Goal: Transaction & Acquisition: Book appointment/travel/reservation

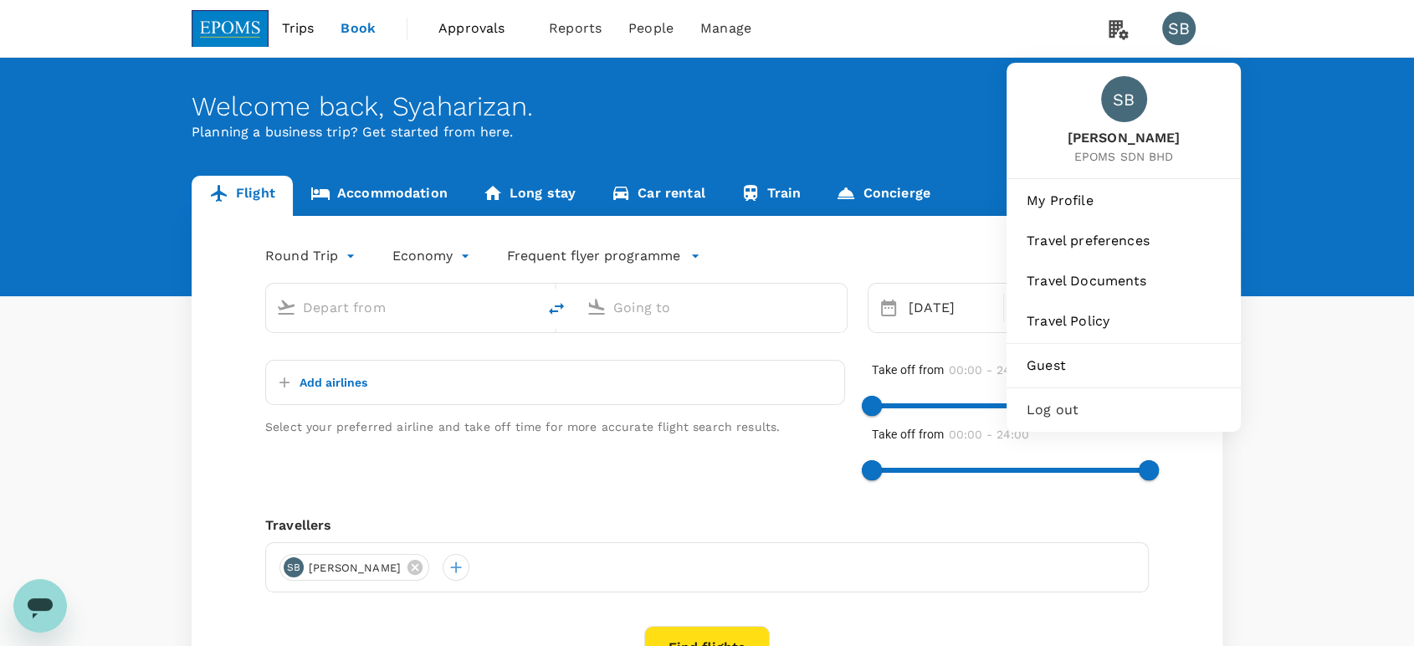
type input "Kota Kinabalu Intl (BKI)"
type input "Kuala Lumpur Intl ([GEOGRAPHIC_DATA])"
type input "Kota Kinabalu Intl (BKI)"
type input "Kuala Lumpur Intl ([GEOGRAPHIC_DATA])"
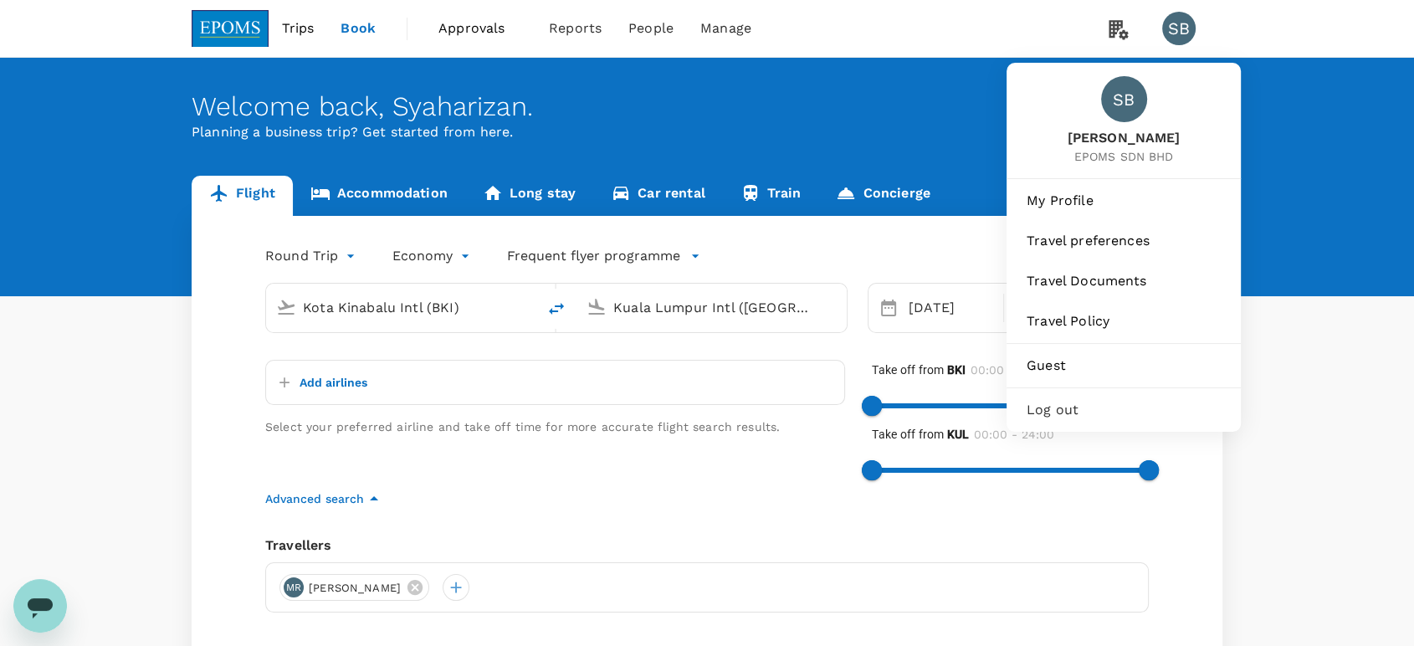
click at [1124, 416] on span "Log out" at bounding box center [1124, 410] width 194 height 20
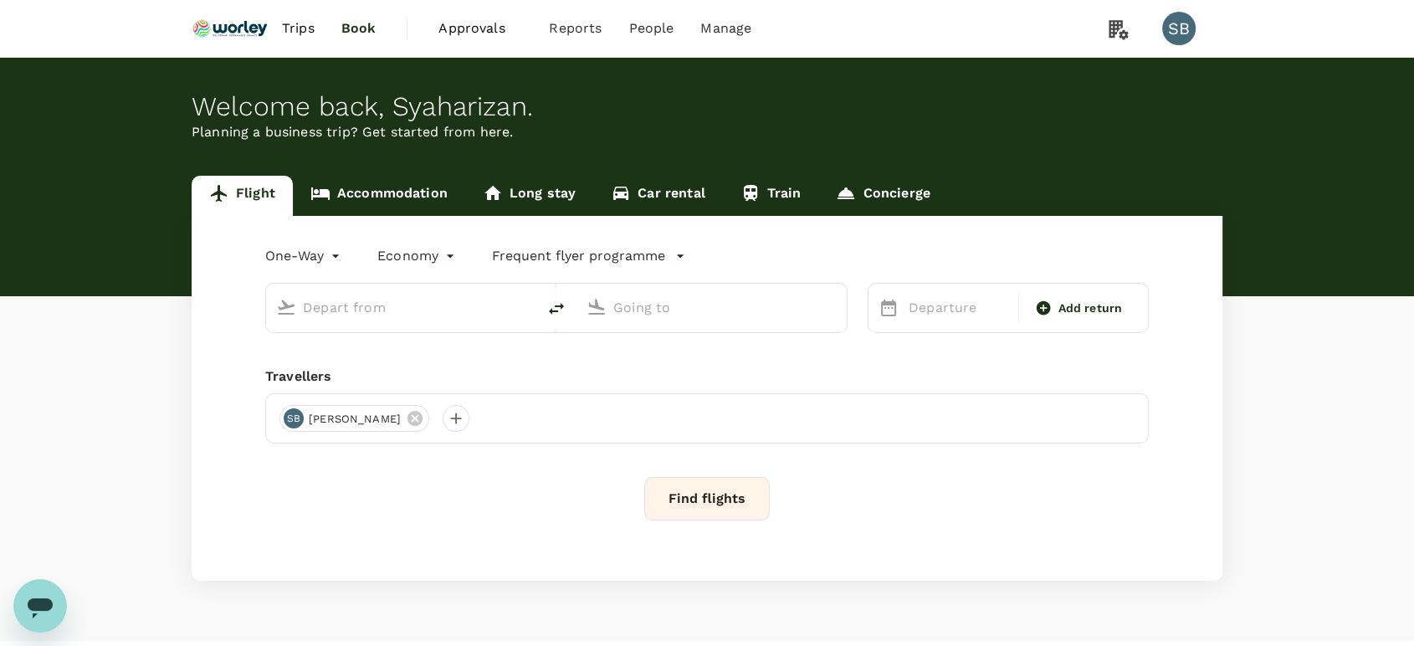
type input "roundtrip"
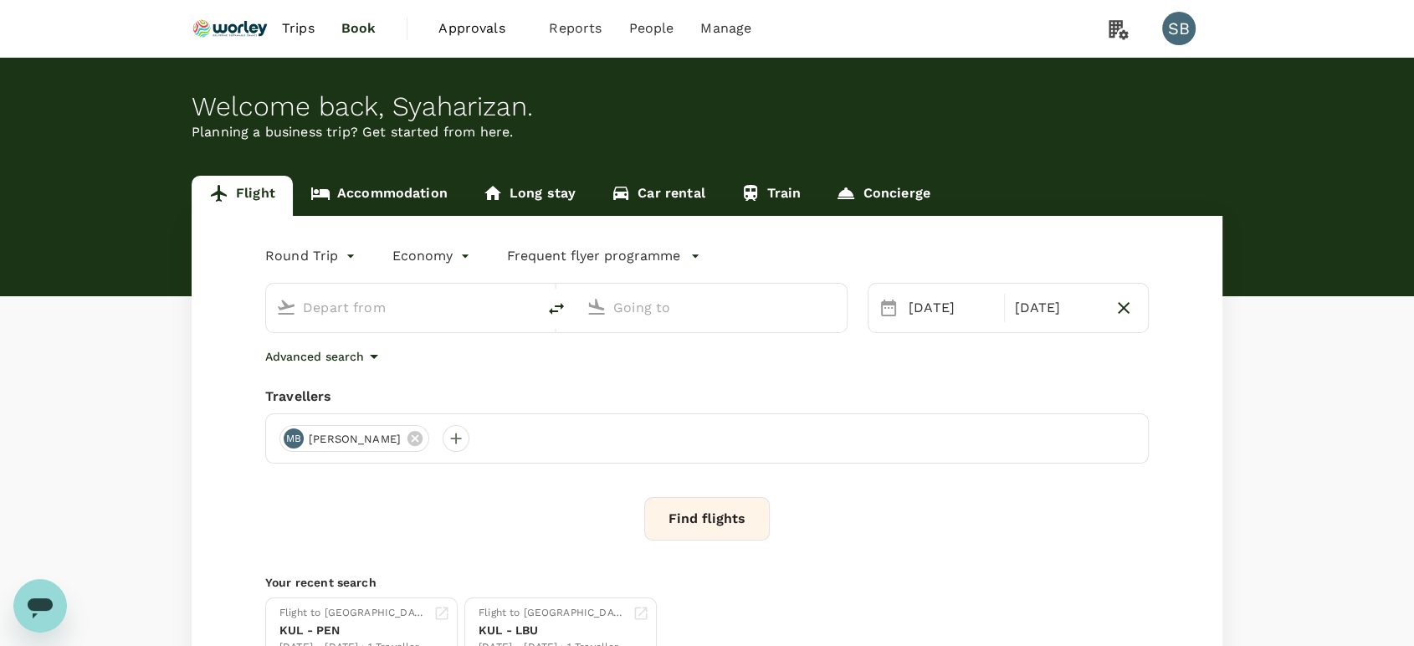
type input "Miri Intl (MYY)"
type input "Kuala Lumpur Intl ([GEOGRAPHIC_DATA])"
